Goal: Information Seeking & Learning: Compare options

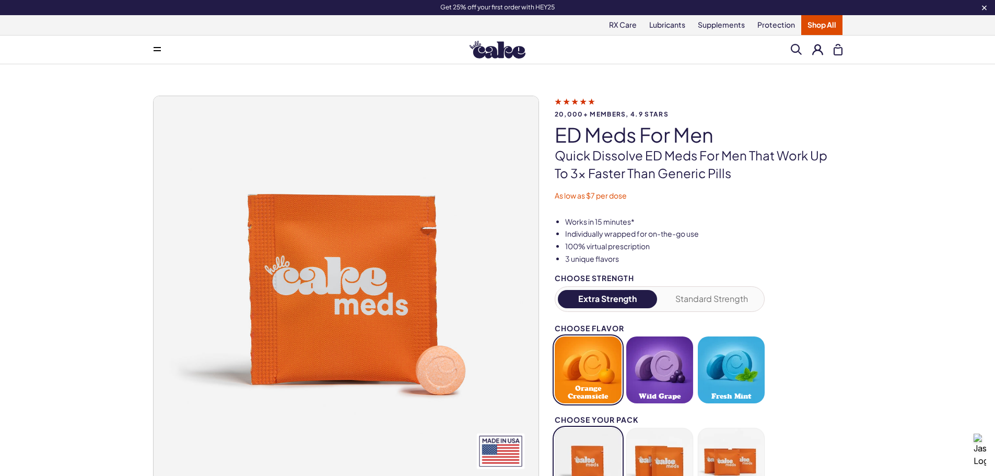
click at [805, 23] on link "Shop All" at bounding box center [821, 25] width 41 height 20
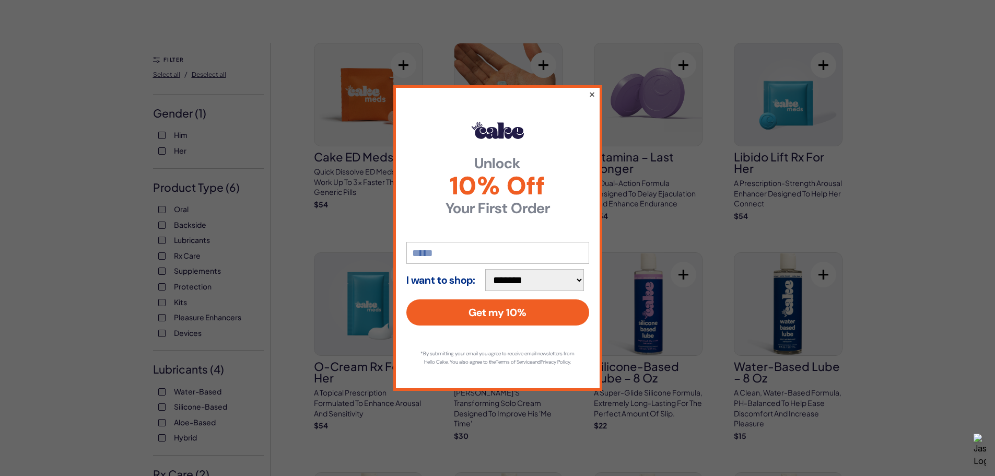
click at [593, 91] on button "×" at bounding box center [591, 94] width 7 height 13
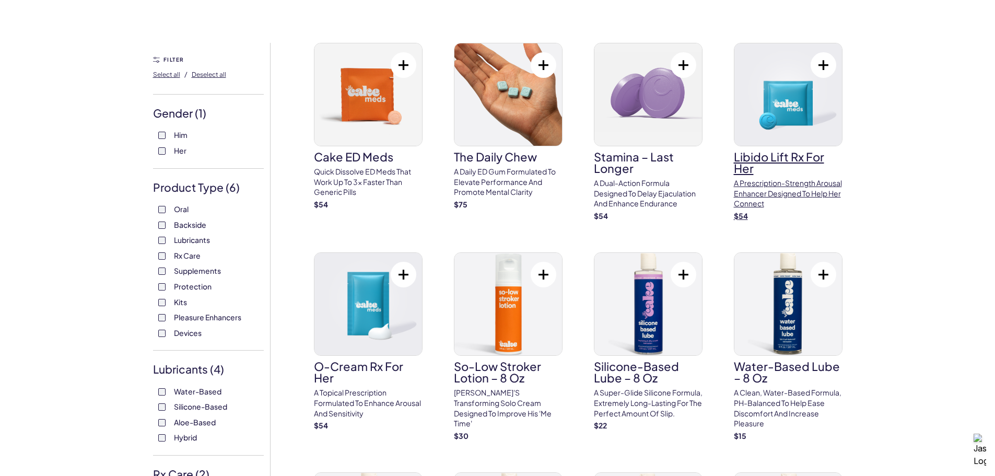
click at [823, 125] on img at bounding box center [788, 94] width 108 height 102
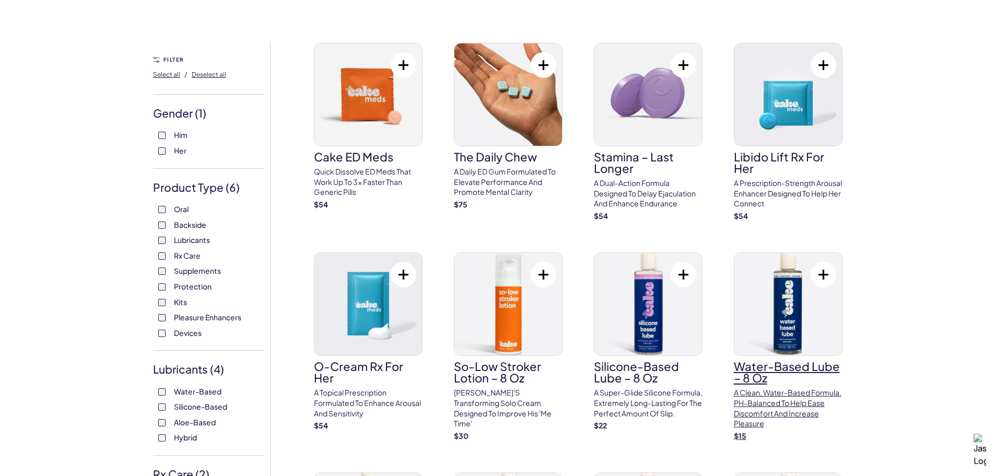
scroll to position [104, 0]
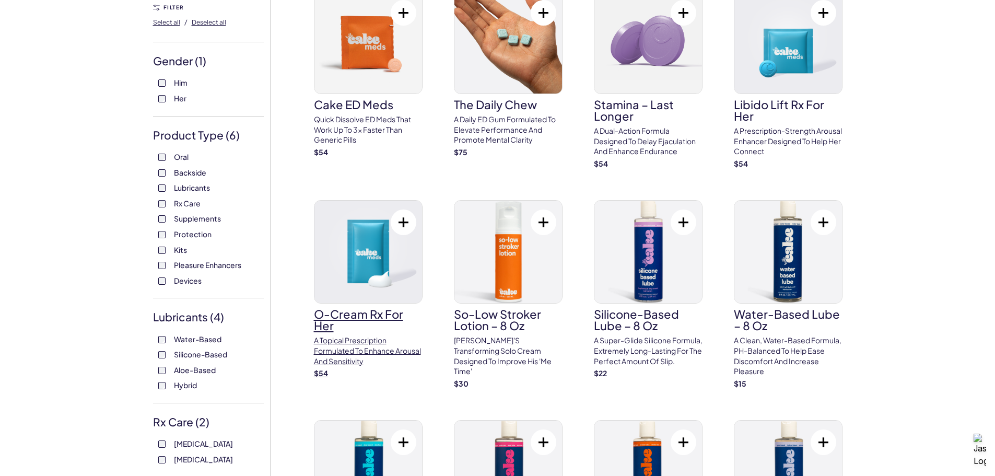
click at [385, 277] on img at bounding box center [368, 252] width 108 height 102
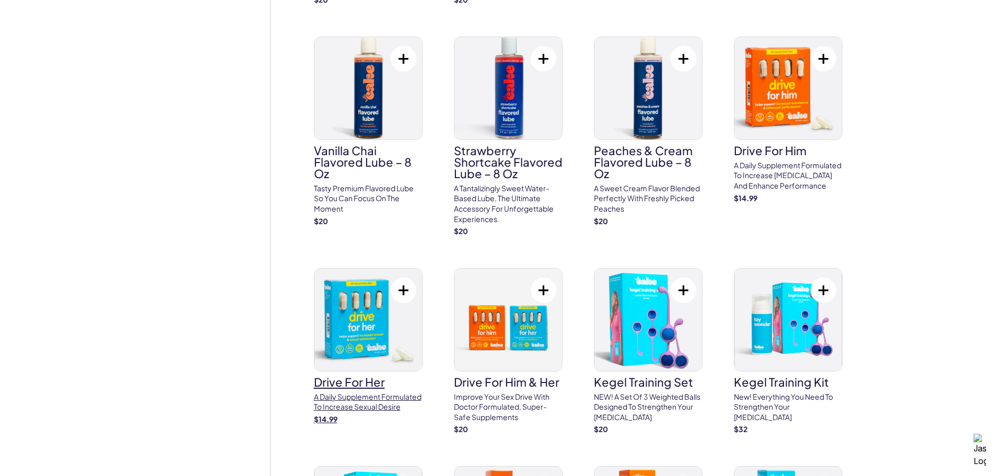
scroll to position [731, 0]
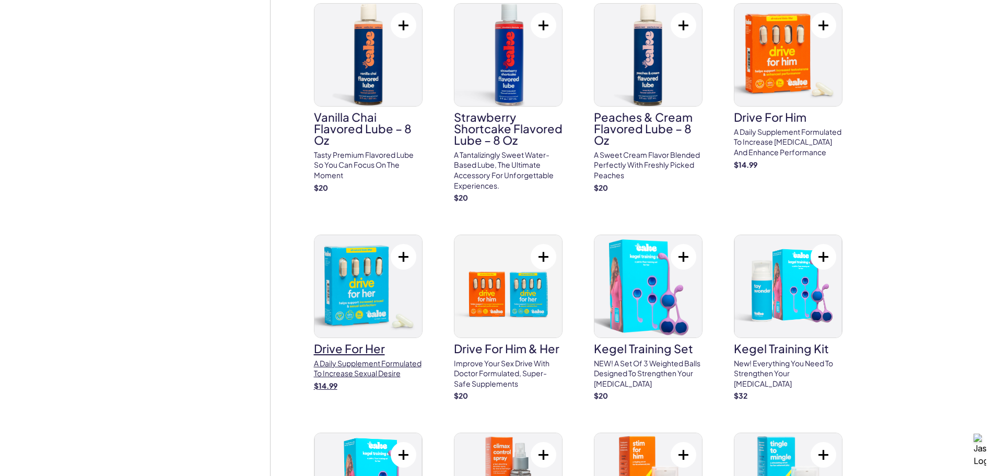
click at [387, 292] on img at bounding box center [368, 286] width 108 height 102
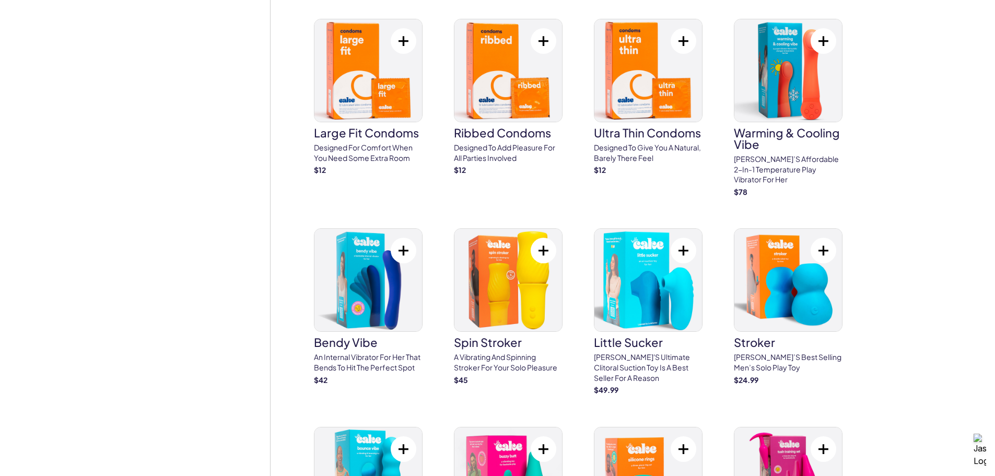
scroll to position [2194, 0]
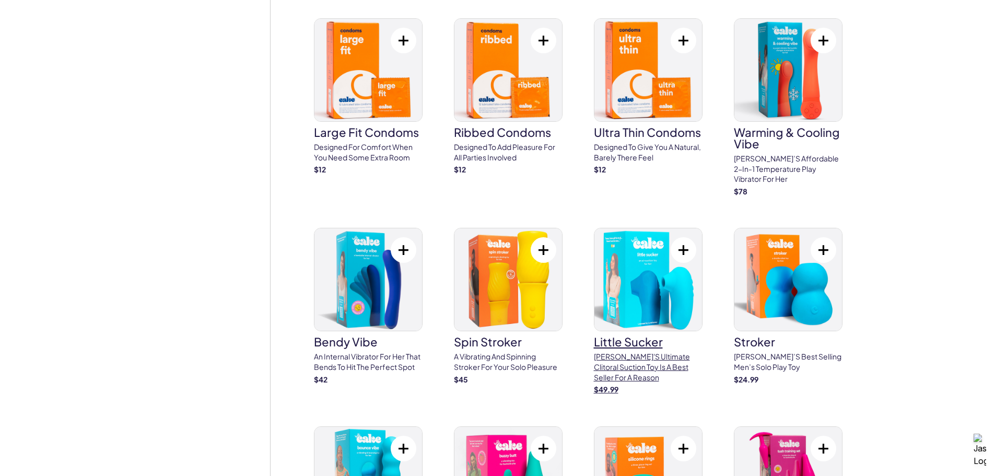
click at [635, 287] on img at bounding box center [648, 279] width 108 height 102
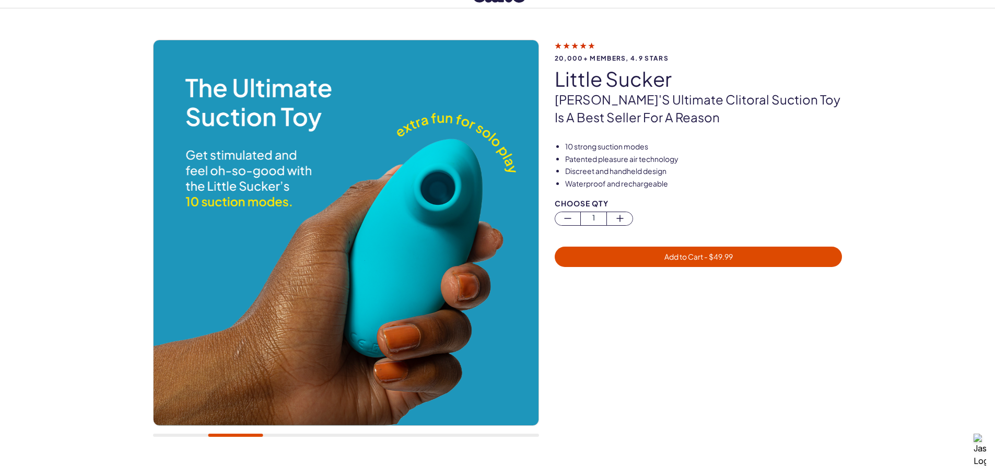
scroll to position [52, 0]
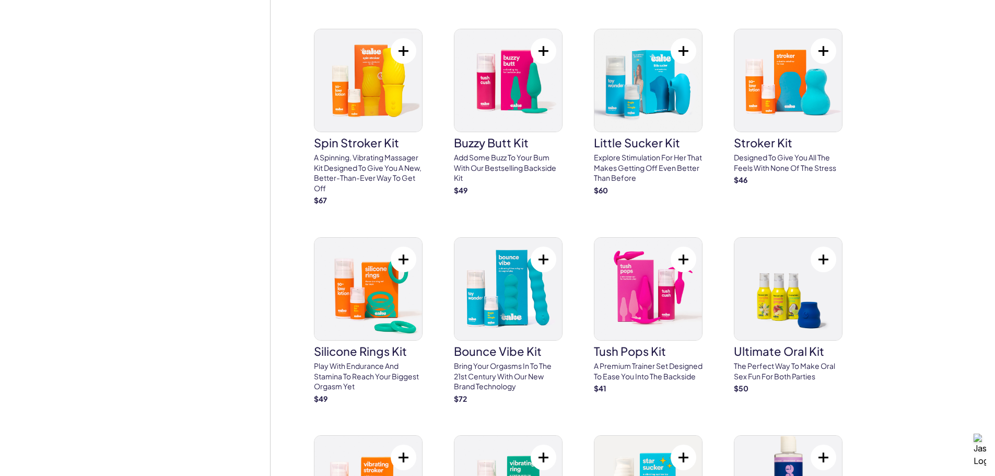
scroll to position [3625, 0]
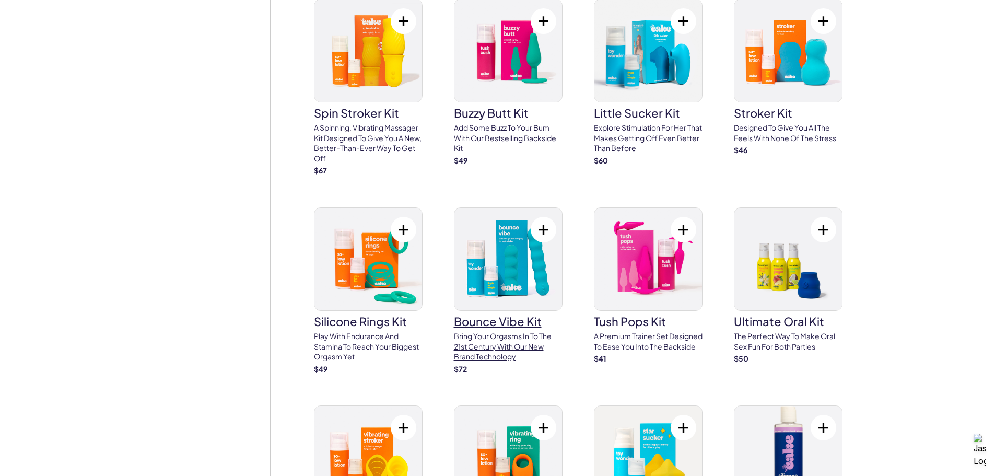
click at [518, 258] on img at bounding box center [508, 259] width 108 height 102
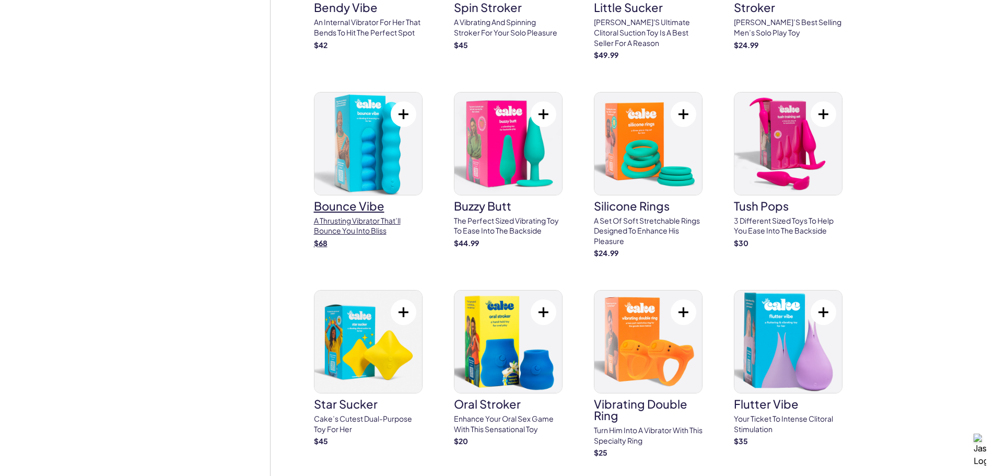
scroll to position [2528, 0]
click at [361, 111] on img at bounding box center [368, 144] width 108 height 102
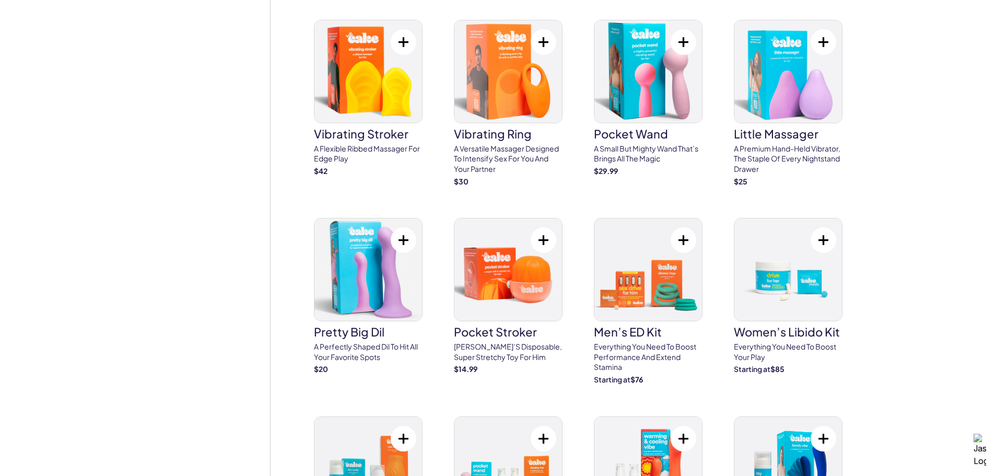
scroll to position [2946, 0]
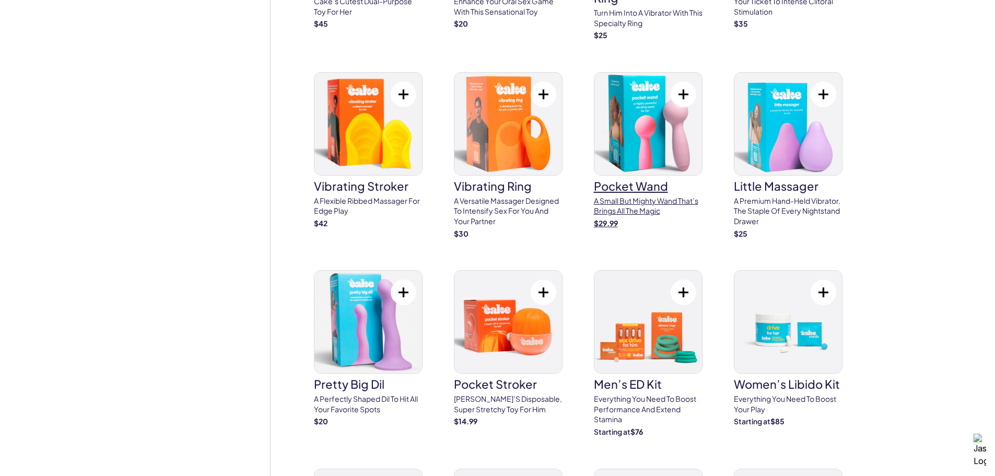
click at [660, 108] on img at bounding box center [648, 124] width 108 height 102
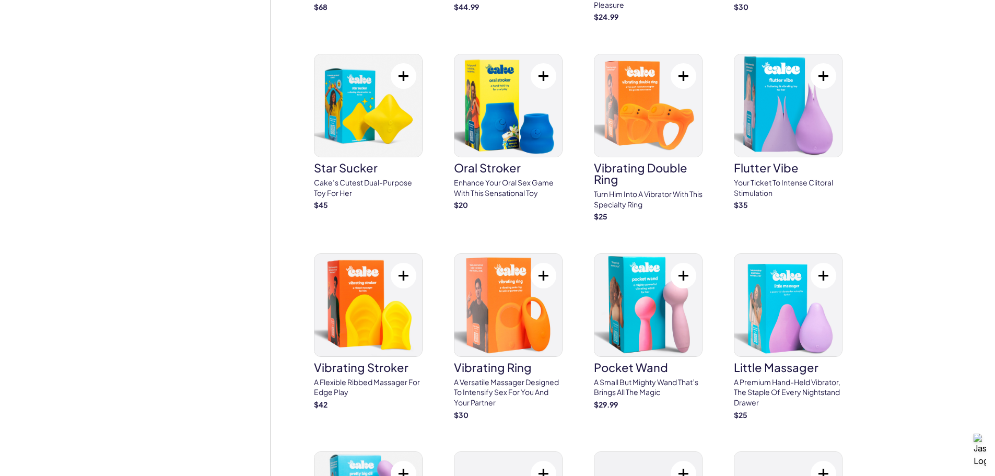
scroll to position [2737, 0]
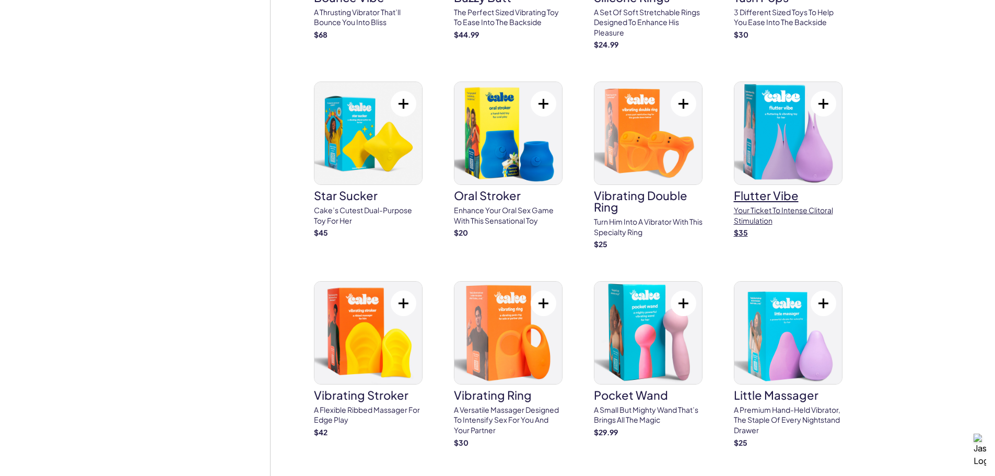
click at [774, 142] on img at bounding box center [788, 133] width 108 height 102
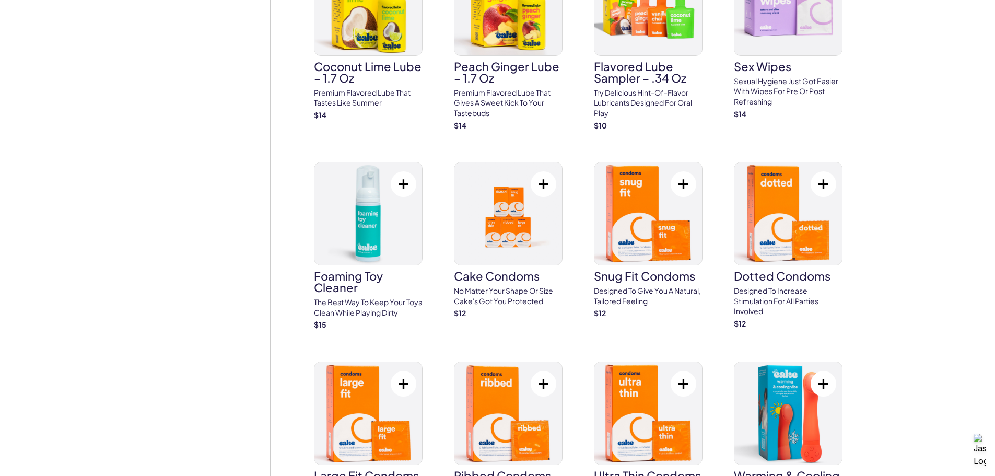
scroll to position [1849, 0]
